Goal: Task Accomplishment & Management: Manage account settings

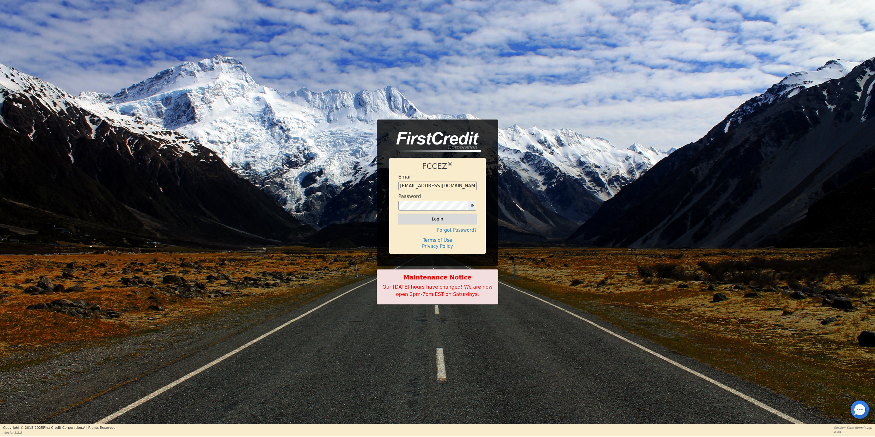
click at [440, 217] on button "Login" at bounding box center [437, 219] width 78 height 10
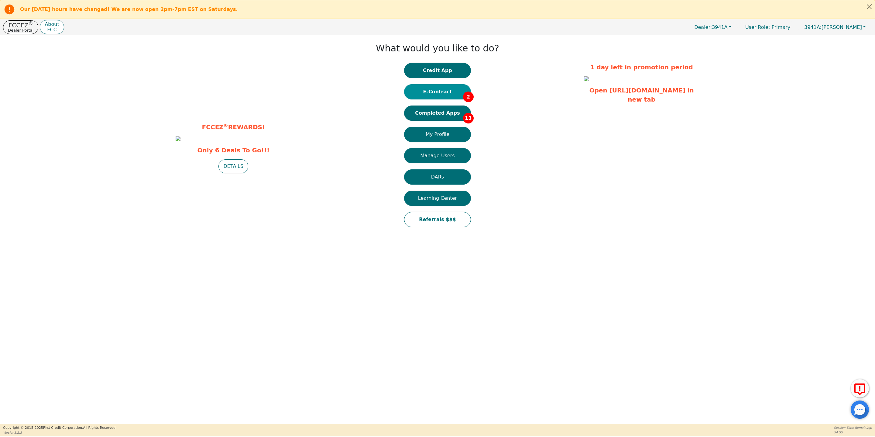
click at [436, 91] on button "E-Contract 2" at bounding box center [437, 91] width 67 height 15
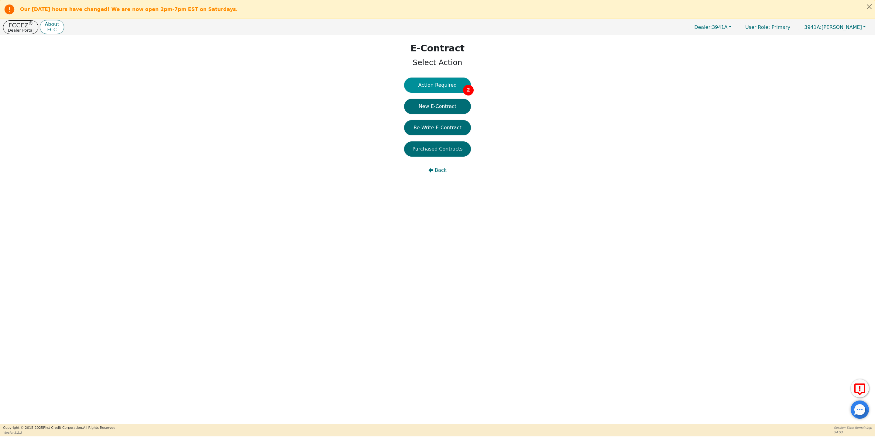
click at [441, 86] on button "Action Required 2" at bounding box center [437, 85] width 67 height 15
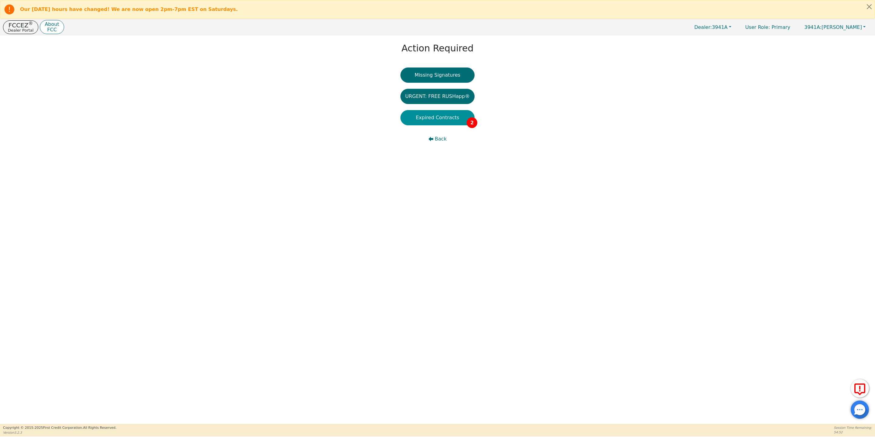
click at [439, 116] on button "Expired Contracts 2" at bounding box center [438, 117] width 74 height 15
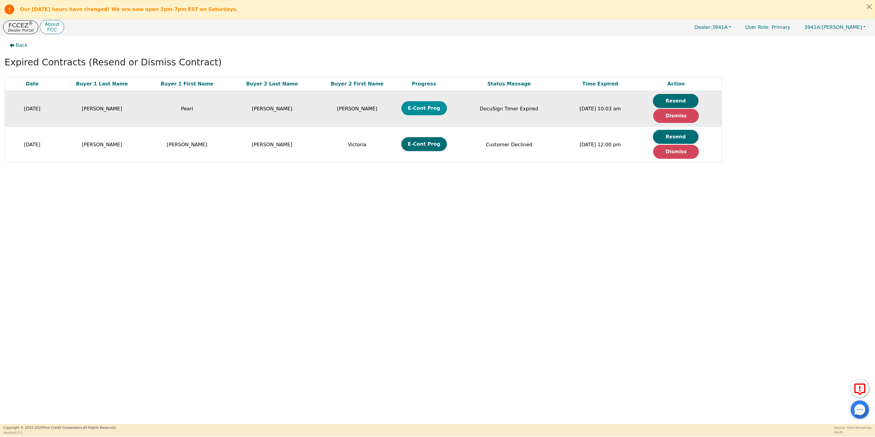
click at [422, 110] on button "E-Cont Prog" at bounding box center [425, 108] width 46 height 14
